Goal: Transaction & Acquisition: Purchase product/service

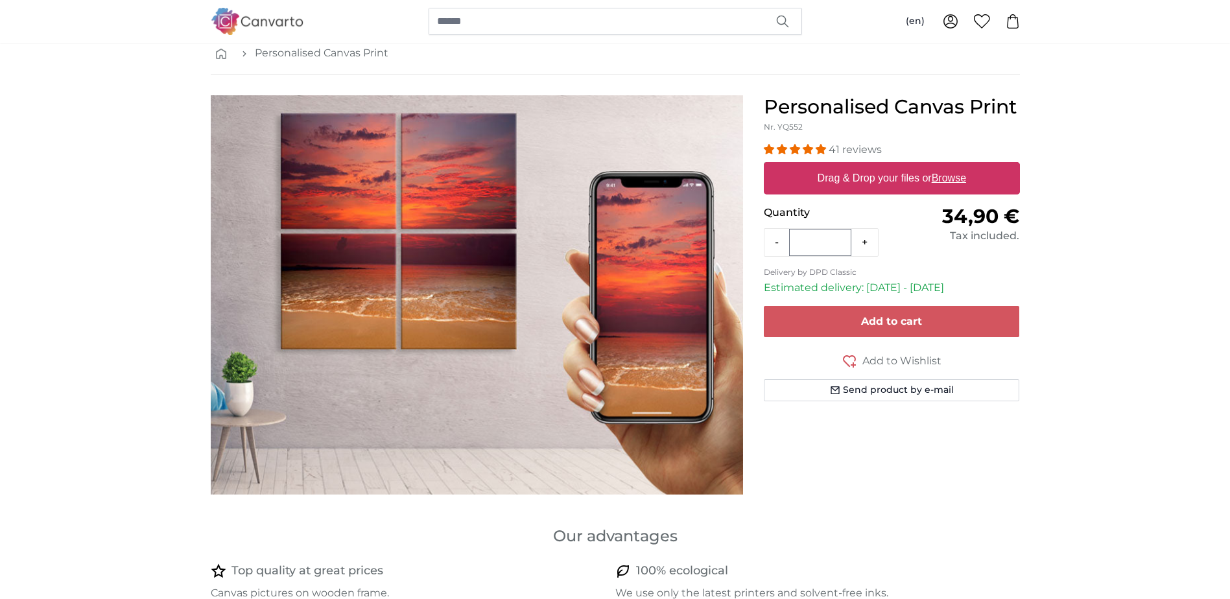
scroll to position [65, 0]
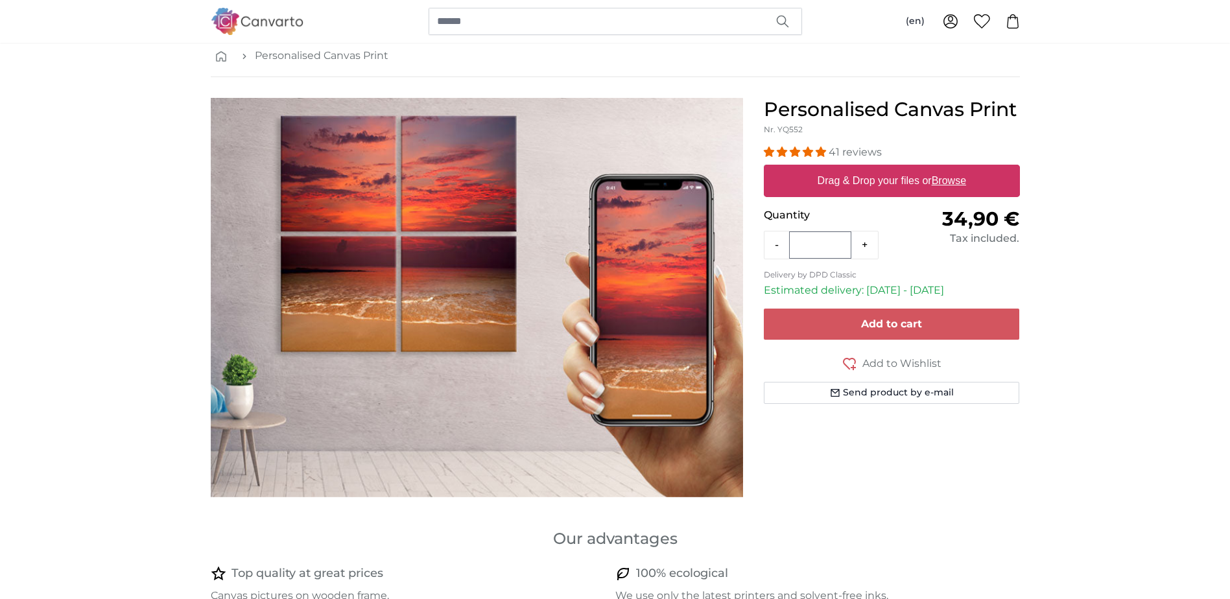
click at [948, 178] on u "Browse" at bounding box center [949, 180] width 34 height 11
click at [948, 169] on input "Drag & Drop your files or Browse" at bounding box center [892, 167] width 256 height 4
type input "**********"
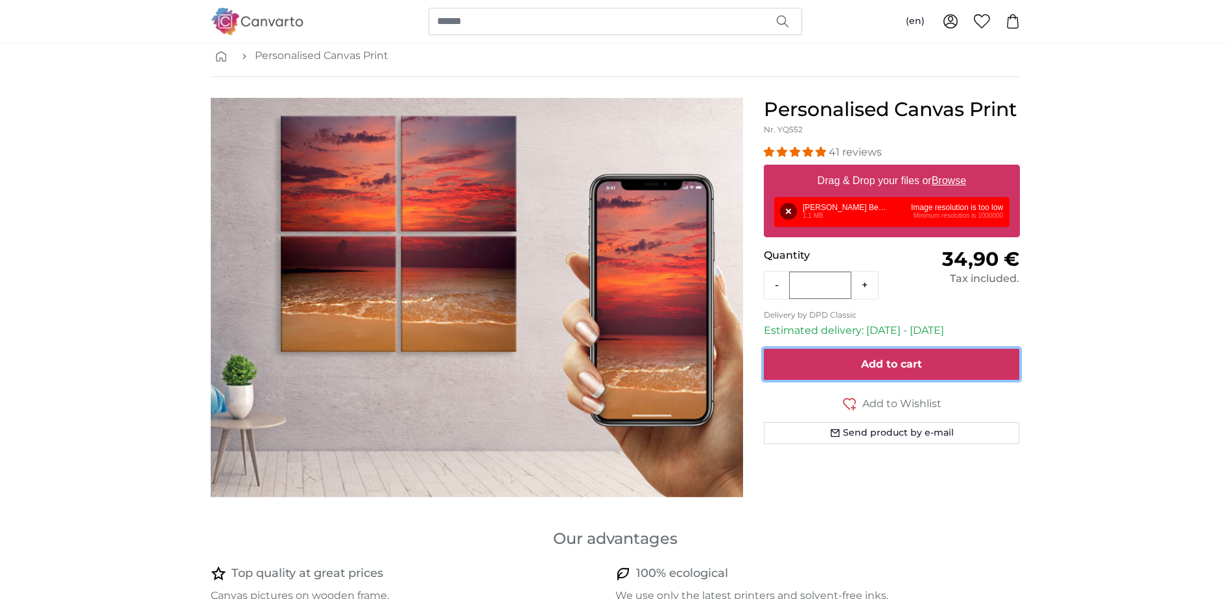
click at [880, 360] on span "Add to cart" at bounding box center [891, 364] width 61 height 12
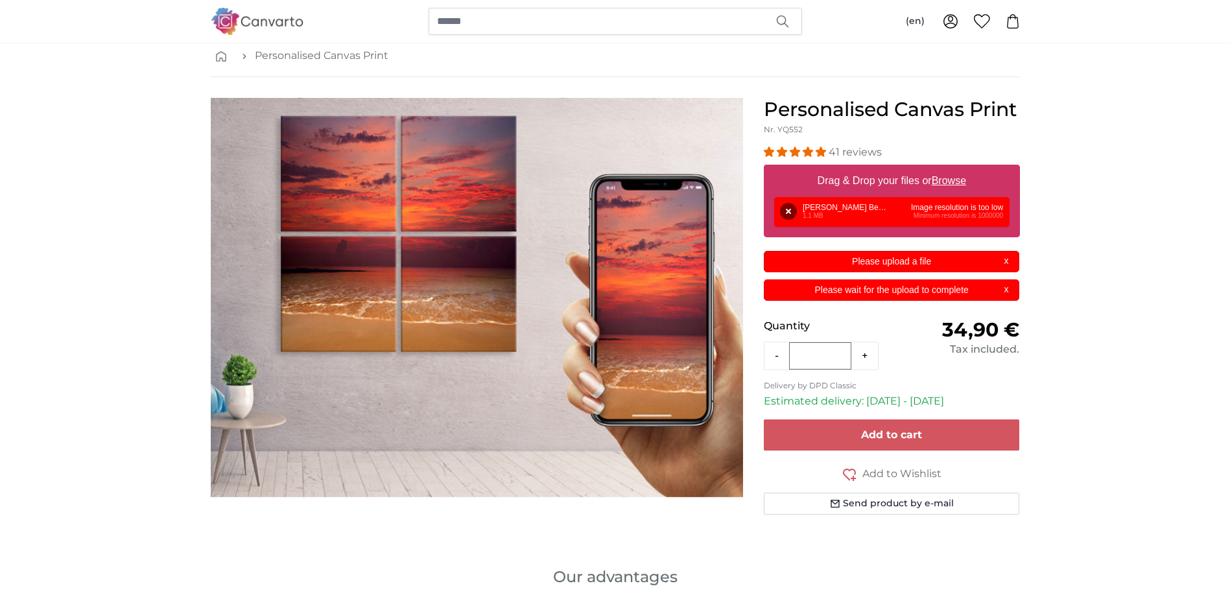
scroll to position [0, 0]
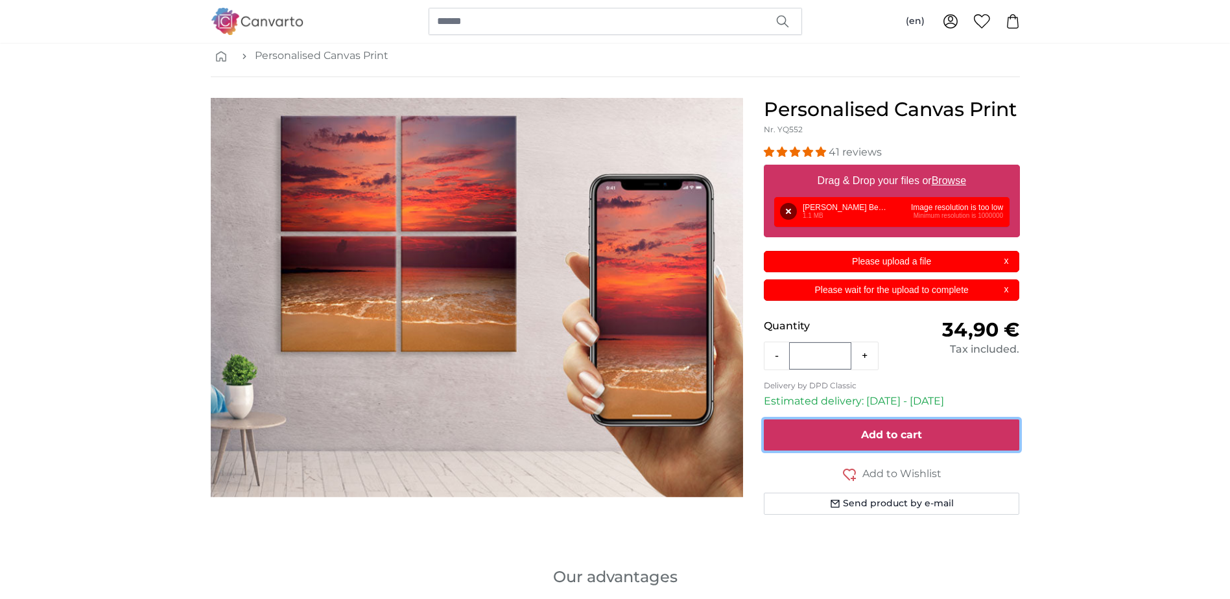
click at [875, 438] on span "Add to cart" at bounding box center [891, 435] width 61 height 12
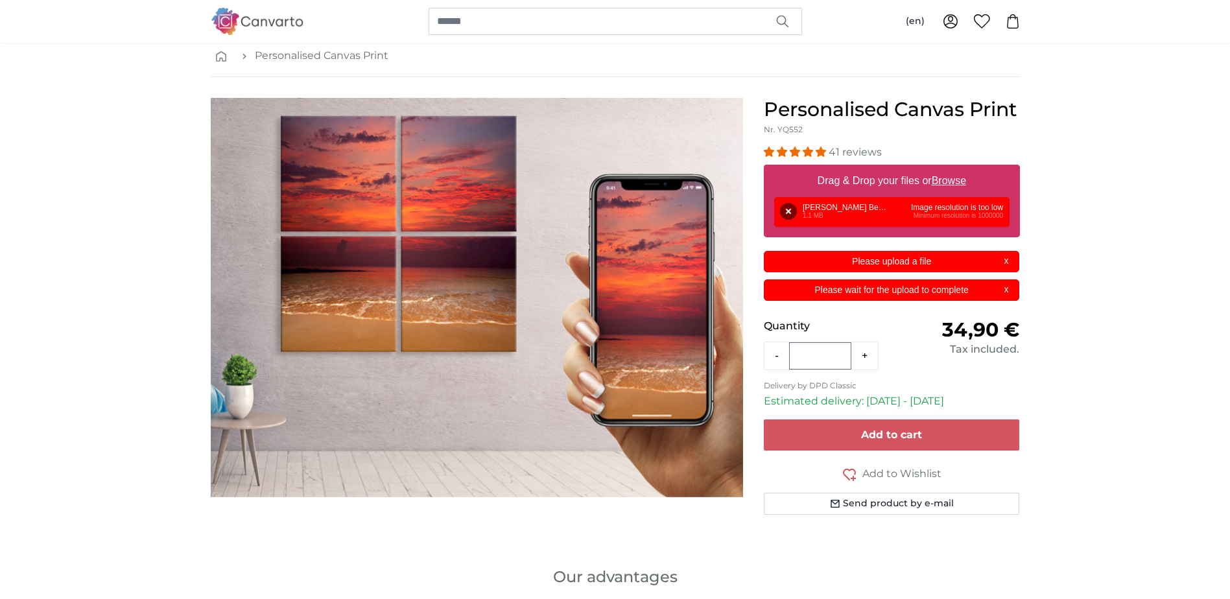
click at [952, 182] on u "Browse" at bounding box center [949, 180] width 34 height 11
click at [952, 169] on input "Drag & Drop your files or Browse" at bounding box center [892, 167] width 256 height 4
type input "**********"
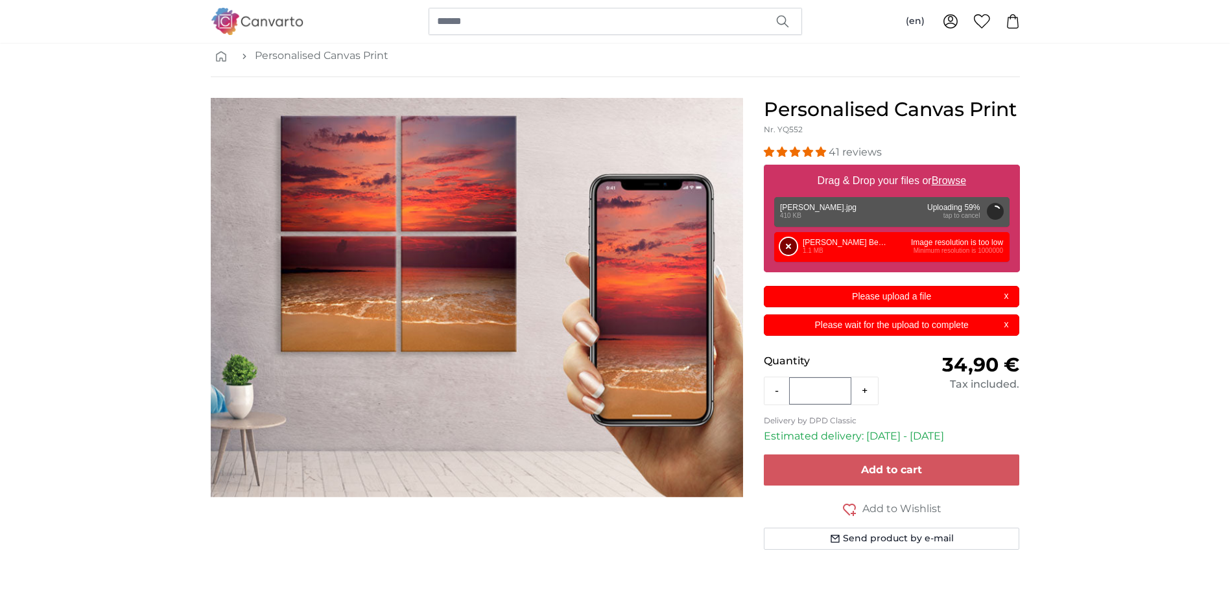
click at [788, 250] on button "Remove" at bounding box center [788, 246] width 17 height 17
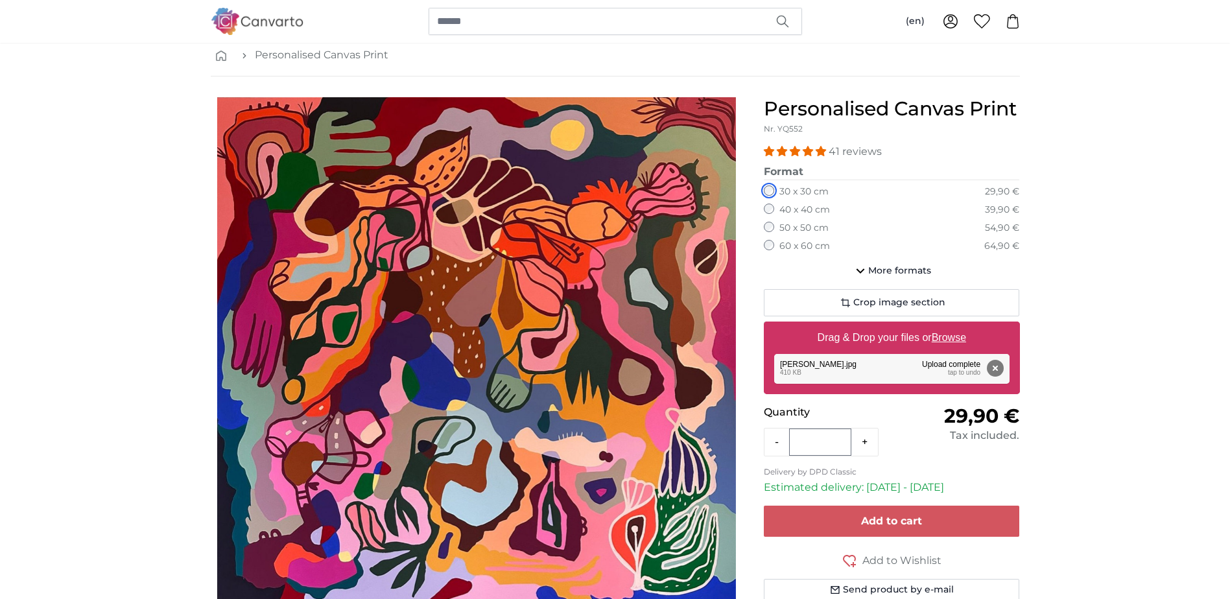
scroll to position [65, 0]
click at [874, 270] on span "More formats" at bounding box center [899, 271] width 63 height 13
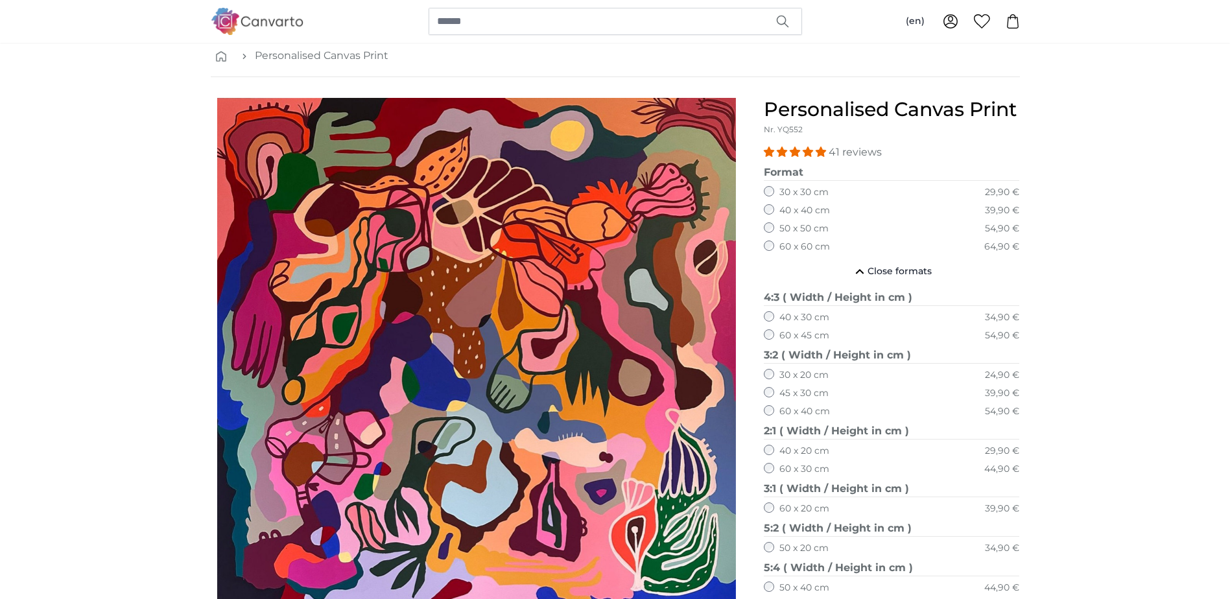
click at [763, 245] on div "Personalised Canvas Print Nr. YQ552 41 reviews Format 40 x 30 cm 34,90 € 60 x 4…" at bounding box center [892, 525] width 277 height 855
click at [851, 272] on button "Close formats" at bounding box center [892, 272] width 256 height 26
